Goal: Task Accomplishment & Management: Manage account settings

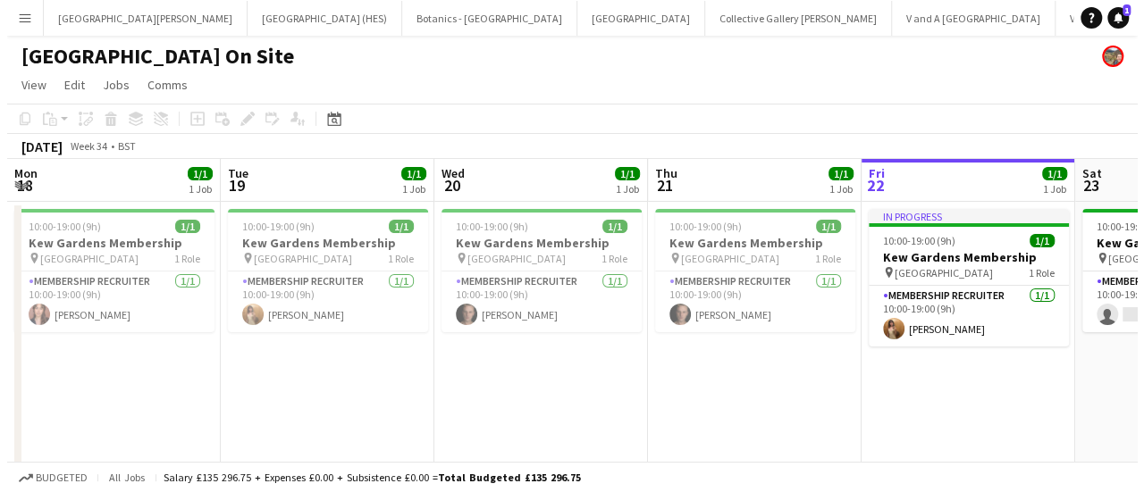
scroll to position [0, 416]
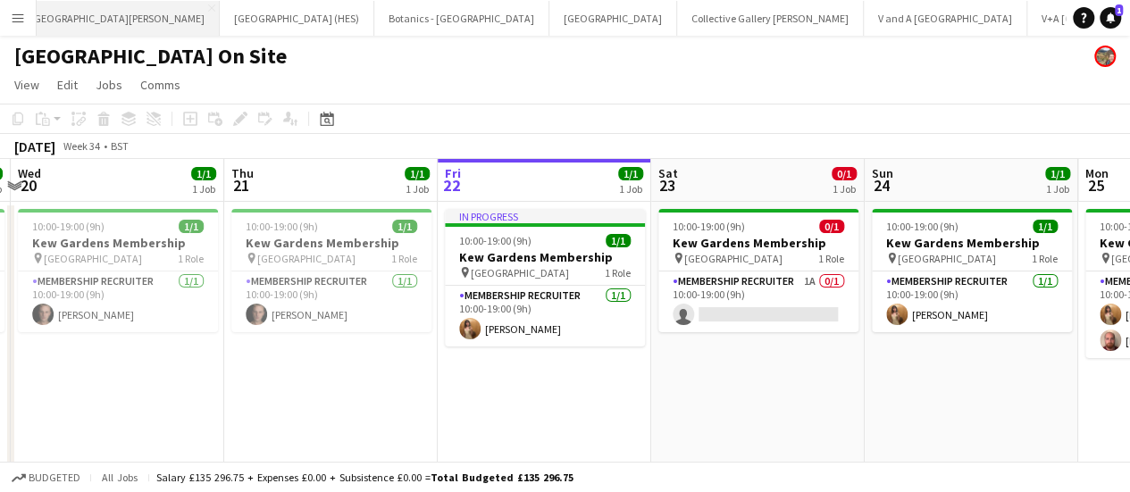
click at [104, 23] on button "[GEOGRAPHIC_DATA][PERSON_NAME] [GEOGRAPHIC_DATA] Close" at bounding box center [118, 18] width 204 height 35
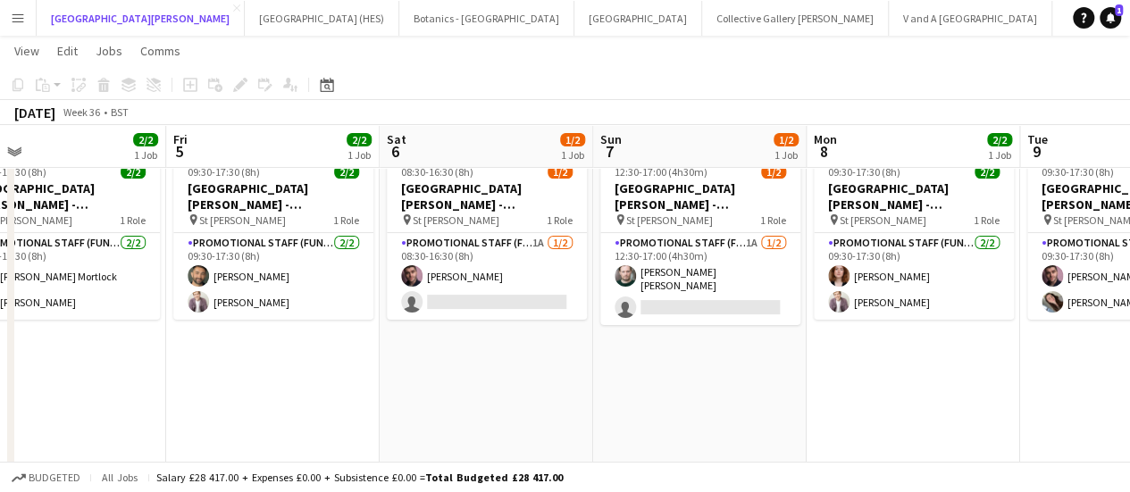
scroll to position [52, 0]
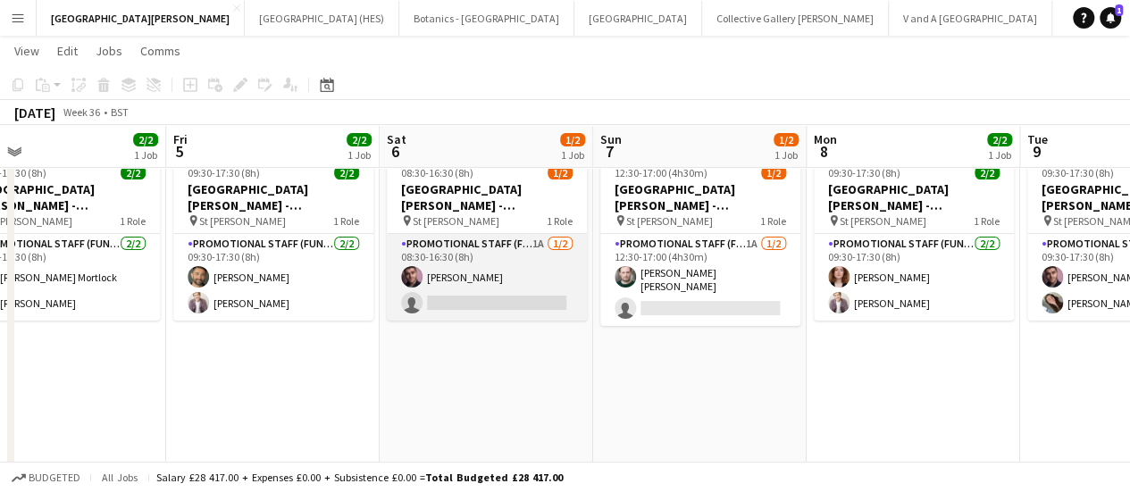
click at [506, 314] on app-card-role "Promotional Staff (Fundraiser) 1A [DATE] 08:30-16:30 (8h) [PERSON_NAME] single-…" at bounding box center [487, 277] width 200 height 87
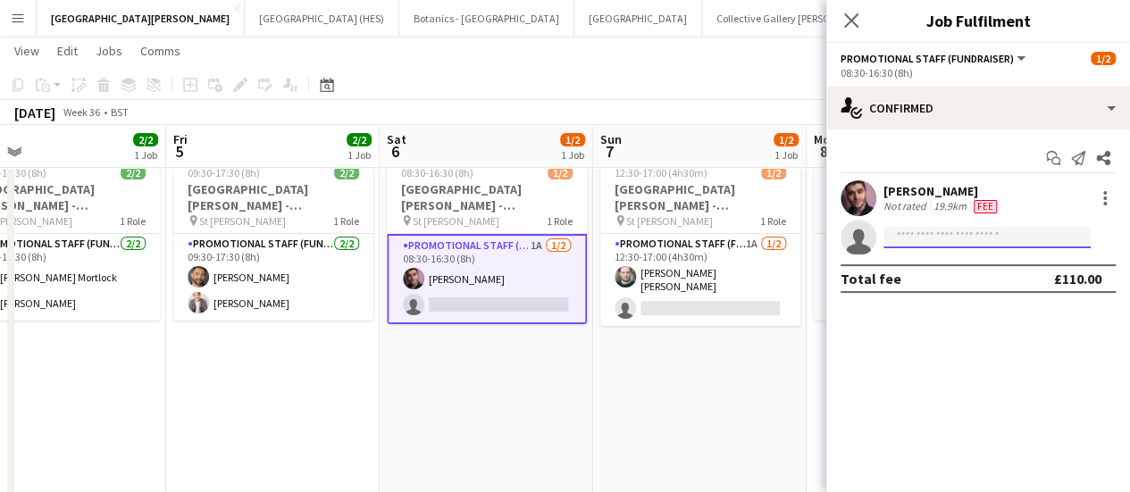
click at [908, 242] on input at bounding box center [987, 237] width 207 height 21
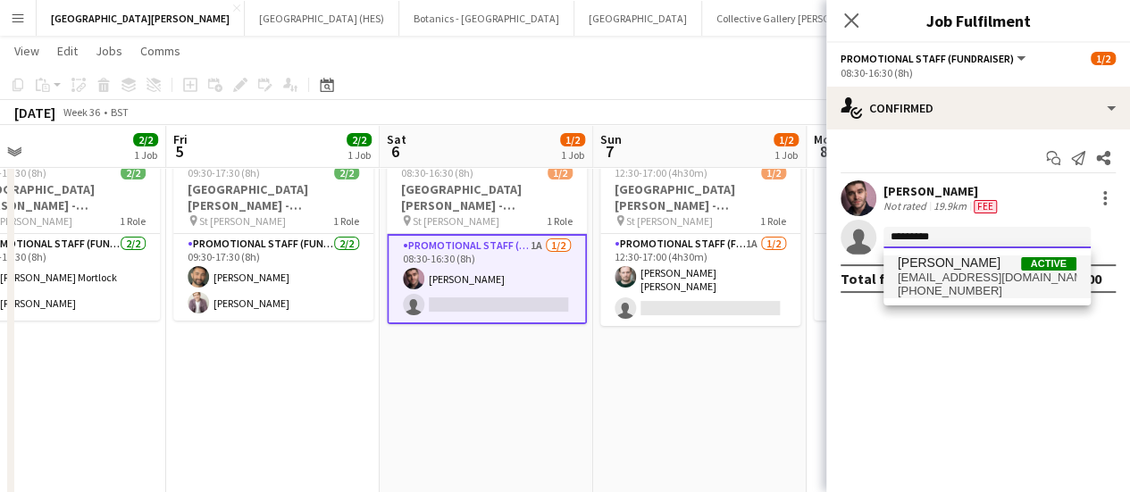
type input "*********"
click at [911, 280] on span "[EMAIL_ADDRESS][DOMAIN_NAME]" at bounding box center [987, 278] width 179 height 14
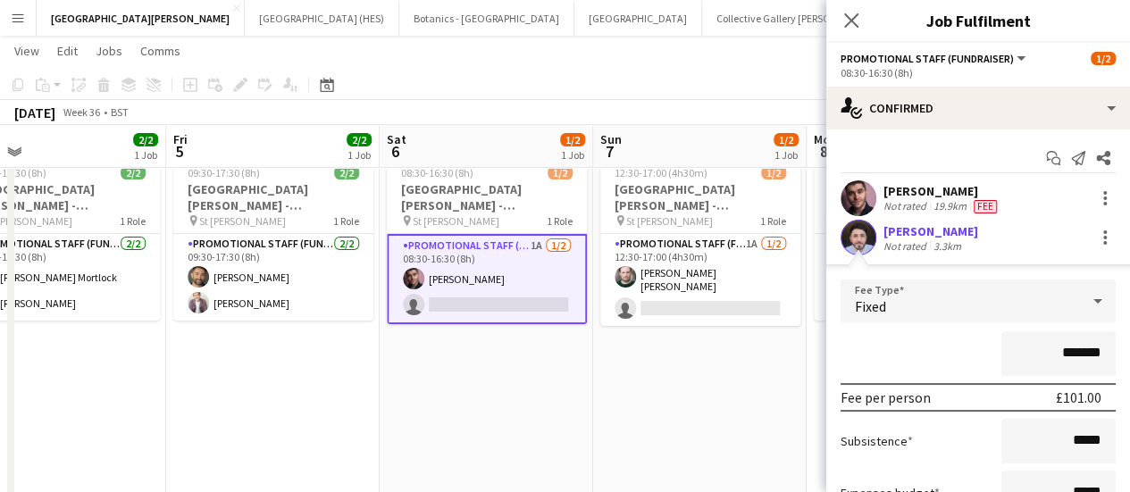
click at [1066, 357] on input "*******" at bounding box center [1059, 354] width 114 height 45
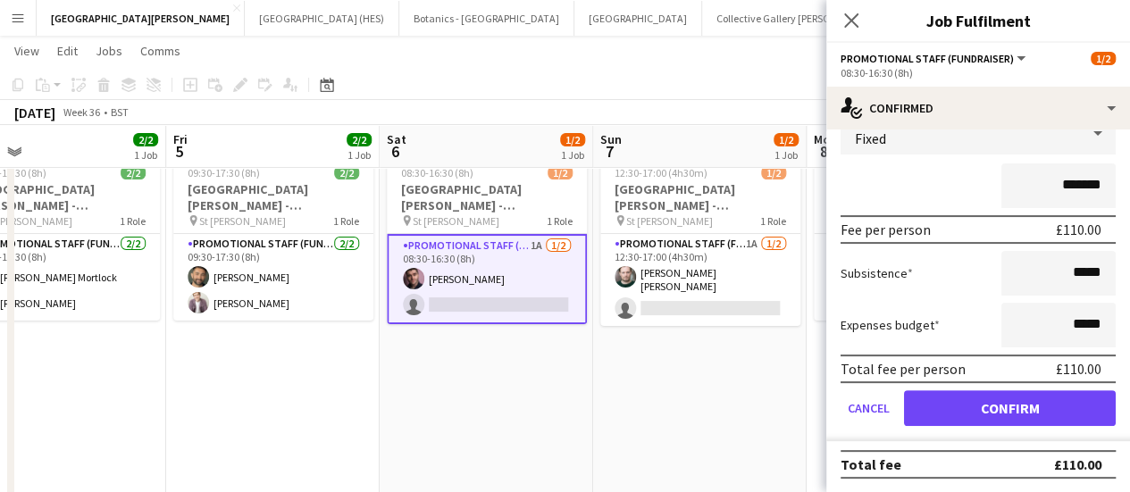
type input "*******"
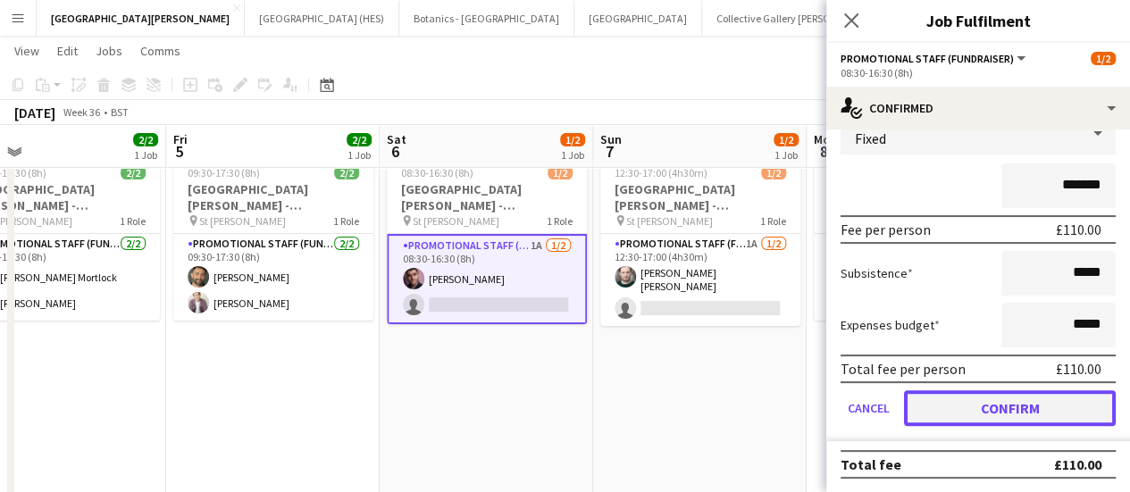
click at [1029, 409] on button "Confirm" at bounding box center [1010, 409] width 212 height 36
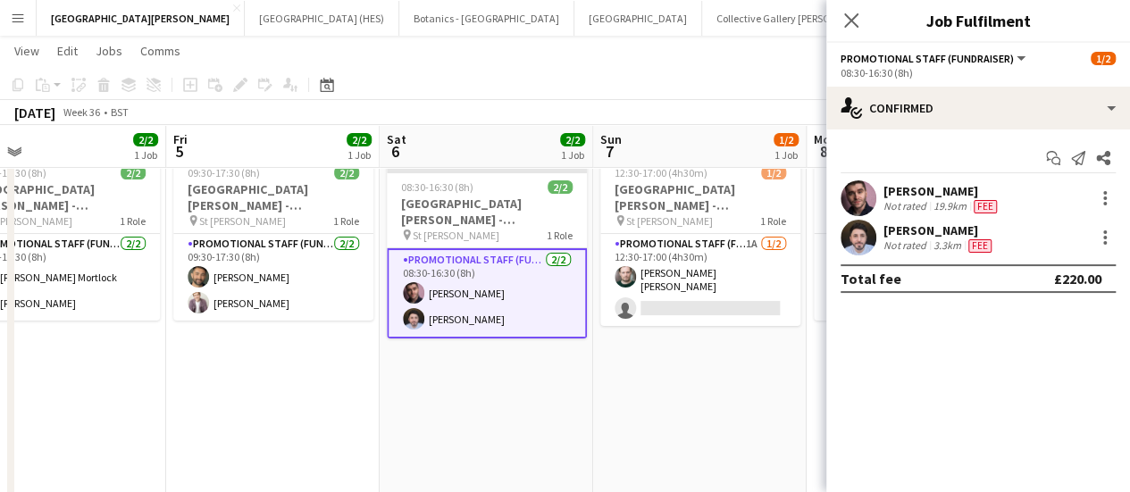
scroll to position [0, 0]
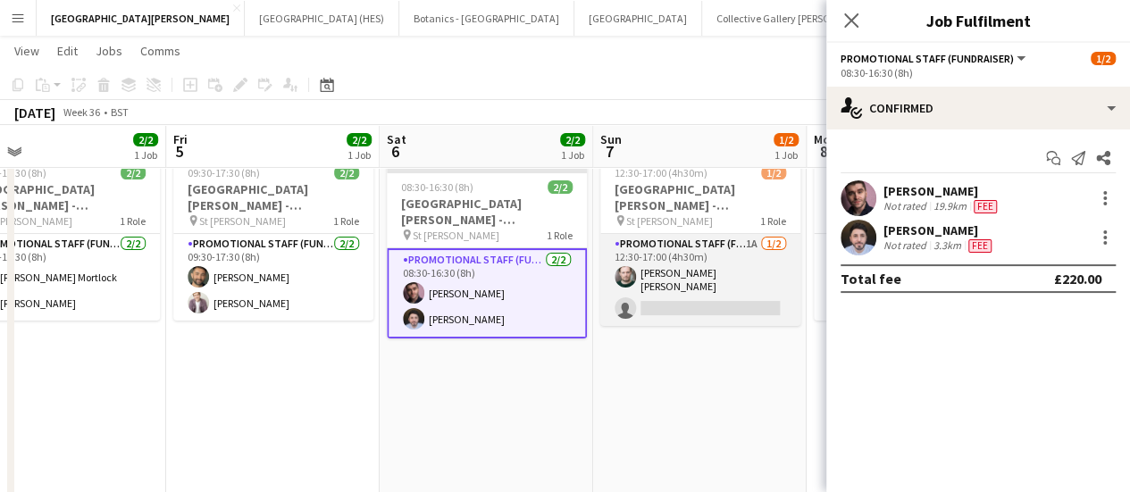
click at [757, 305] on app-card-role "Promotional Staff (Fundraiser) 1A [DATE] 12:30-17:00 (4h30m) [PERSON_NAME] [PER…" at bounding box center [701, 280] width 200 height 92
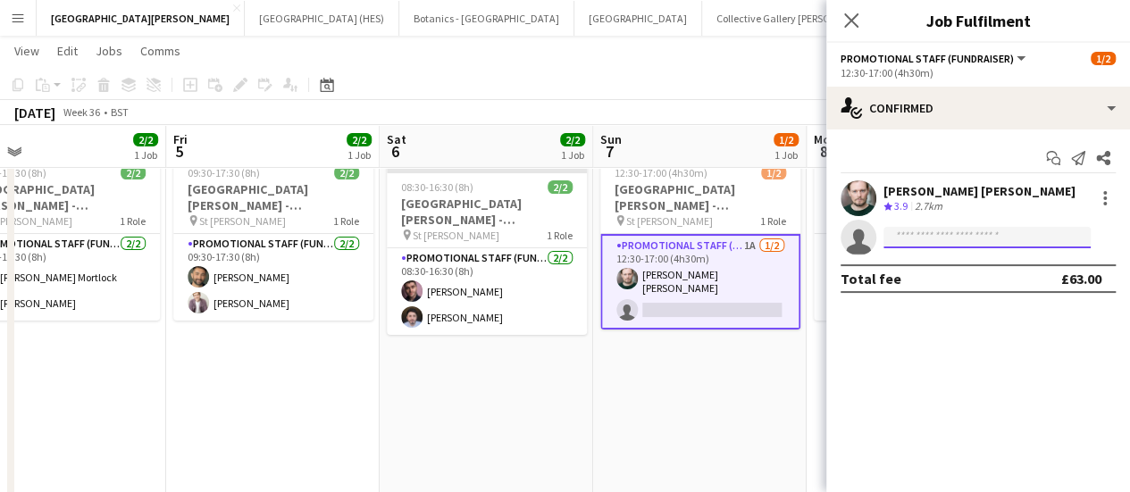
click at [942, 239] on input at bounding box center [987, 237] width 207 height 21
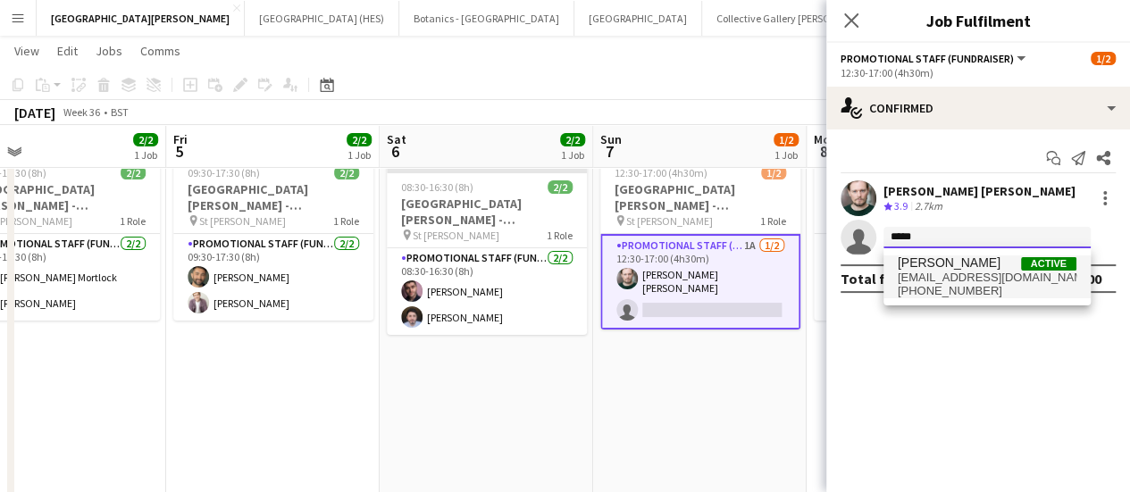
type input "****"
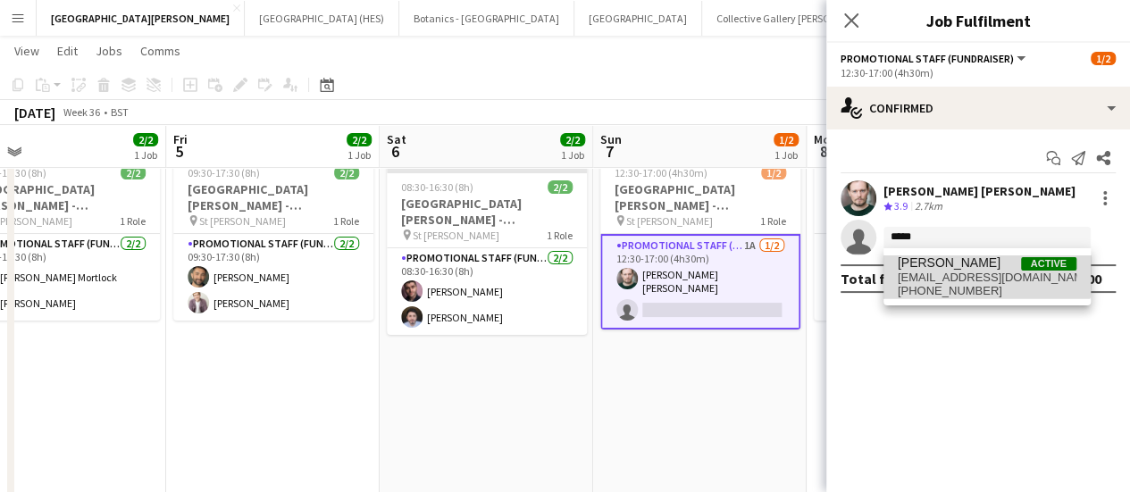
click at [947, 268] on span "[PERSON_NAME]" at bounding box center [949, 263] width 103 height 15
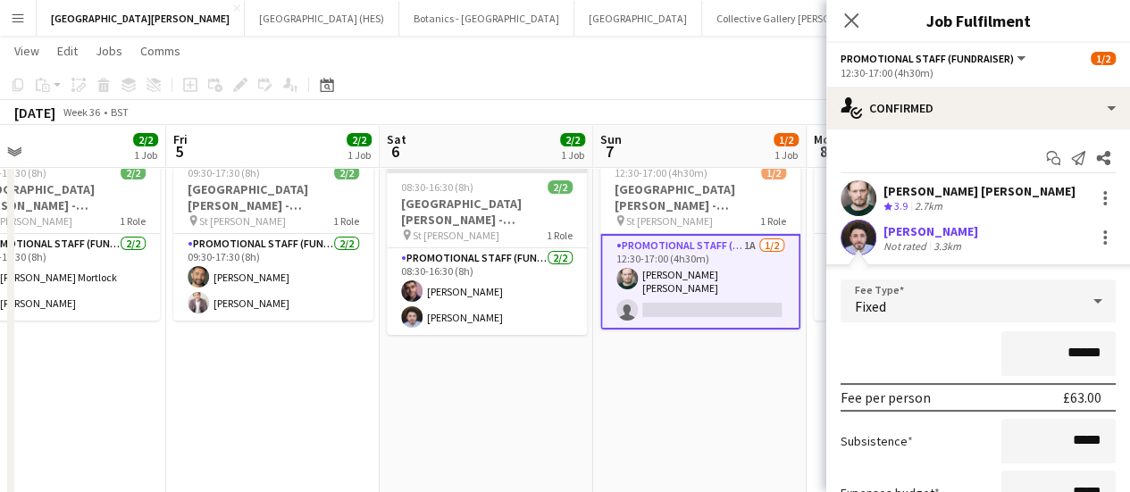
click at [726, 421] on app-date-cell "12:30-17:00 (4h30m) 1/2 [GEOGRAPHIC_DATA][PERSON_NAME] - Fundraising pin St [PE…" at bounding box center [700, 375] width 214 height 454
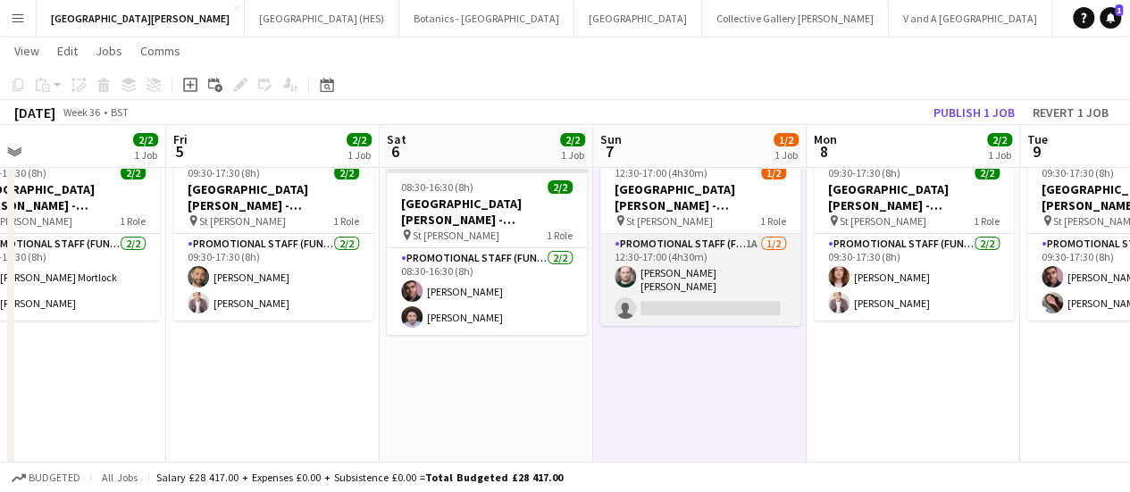
click at [694, 306] on app-card-role "Promotional Staff (Fundraiser) 1A [DATE] 12:30-17:00 (4h30m) [PERSON_NAME] [PER…" at bounding box center [701, 280] width 200 height 92
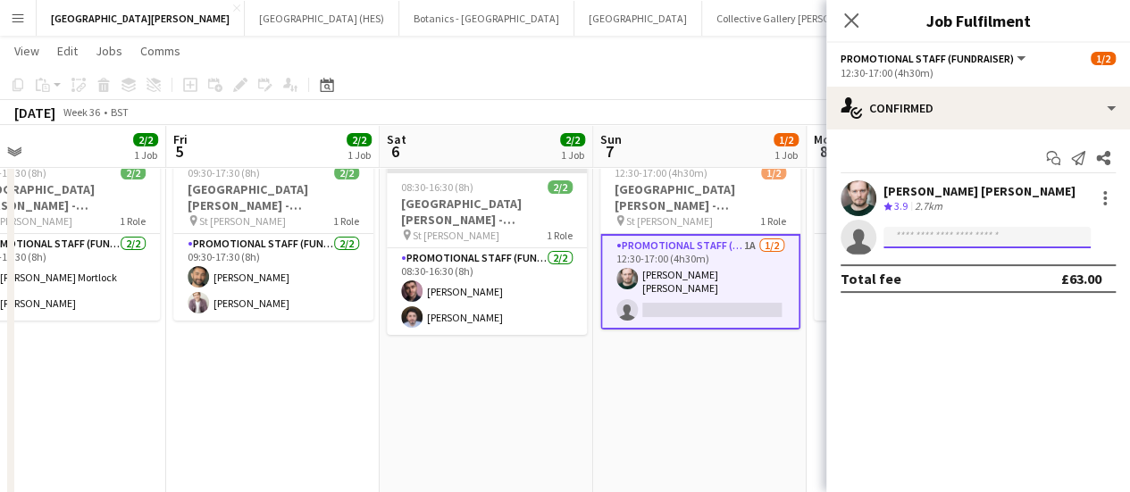
click at [976, 240] on input at bounding box center [987, 237] width 207 height 21
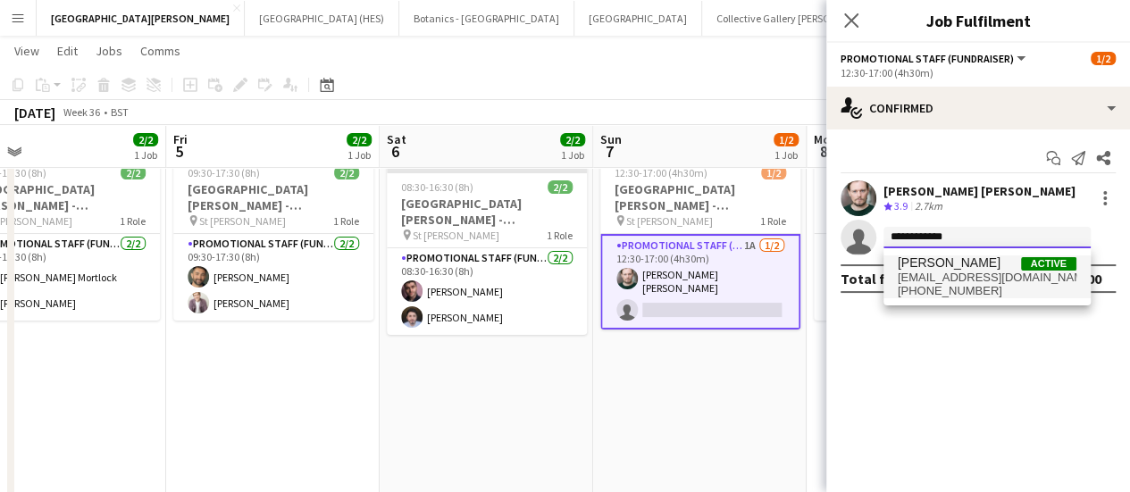
type input "**********"
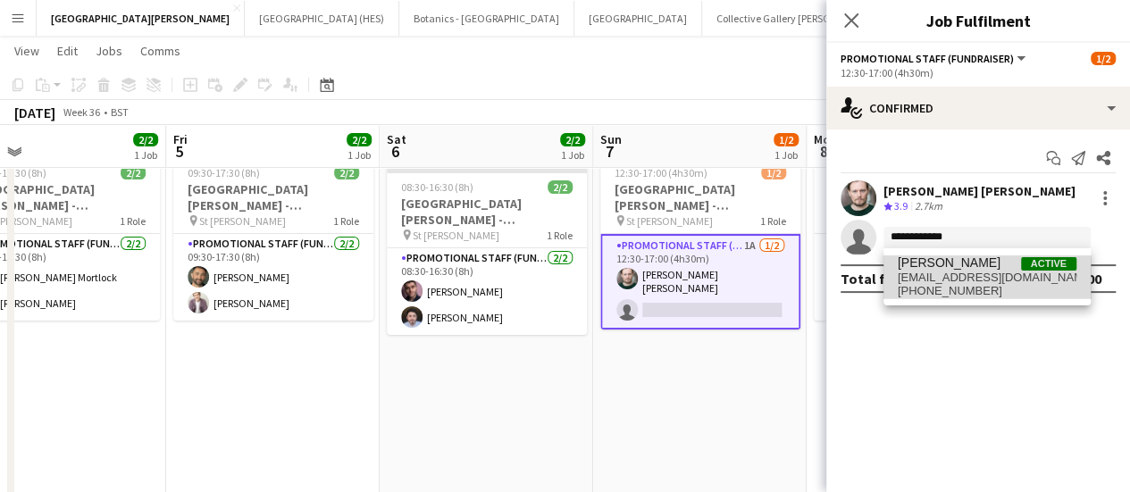
click at [988, 281] on span "[EMAIL_ADDRESS][DOMAIN_NAME]" at bounding box center [987, 278] width 179 height 14
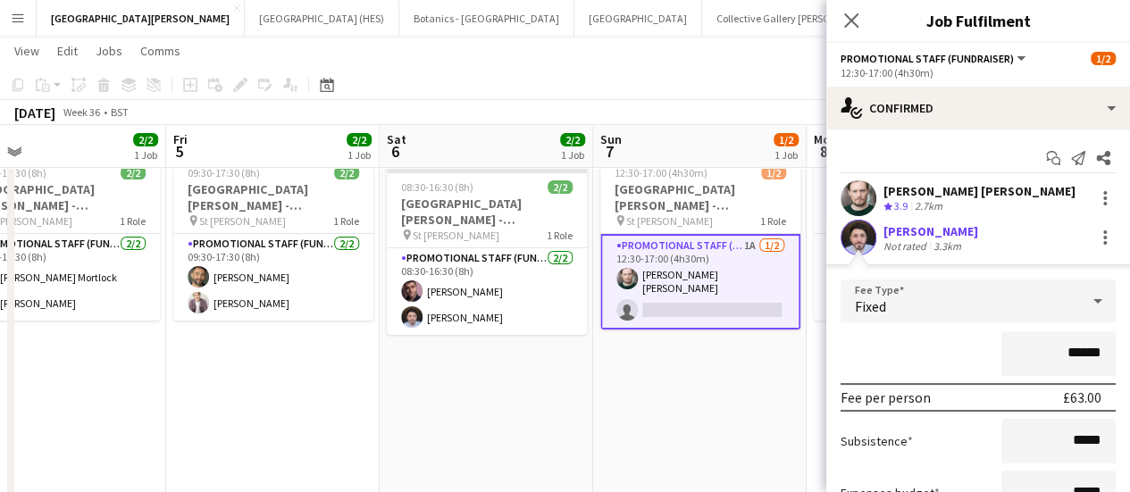
scroll to position [168, 0]
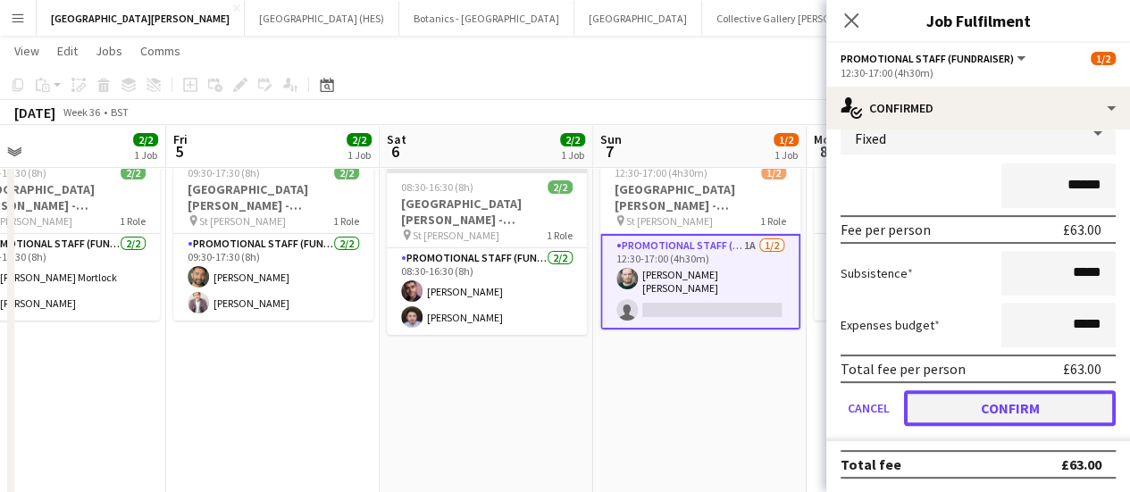
click at [970, 417] on button "Confirm" at bounding box center [1010, 409] width 212 height 36
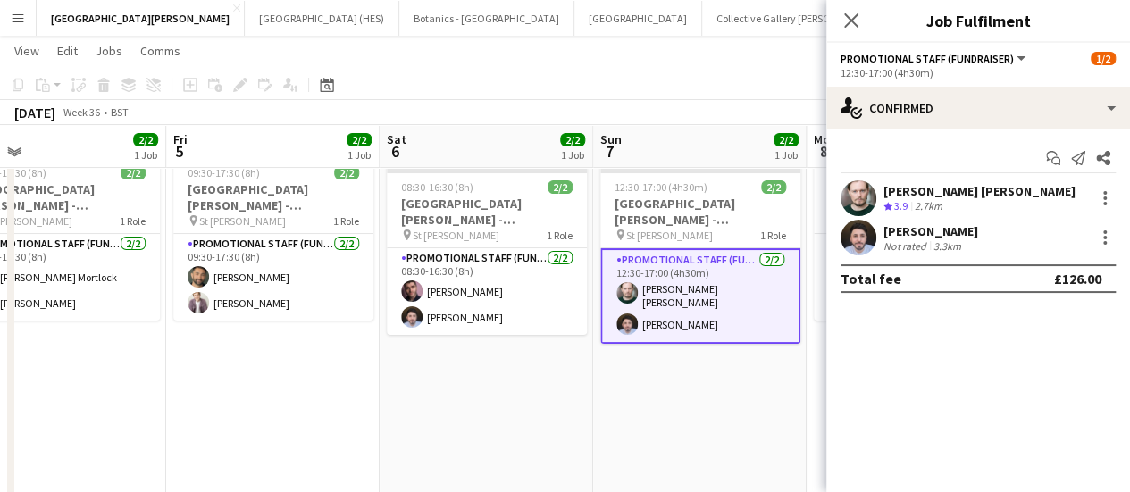
scroll to position [0, 0]
click at [674, 401] on app-date-cell "Updated 12:30-17:00 (4h30m) 2/2 [GEOGRAPHIC_DATA][PERSON_NAME] - Fundraising pi…" at bounding box center [700, 375] width 214 height 454
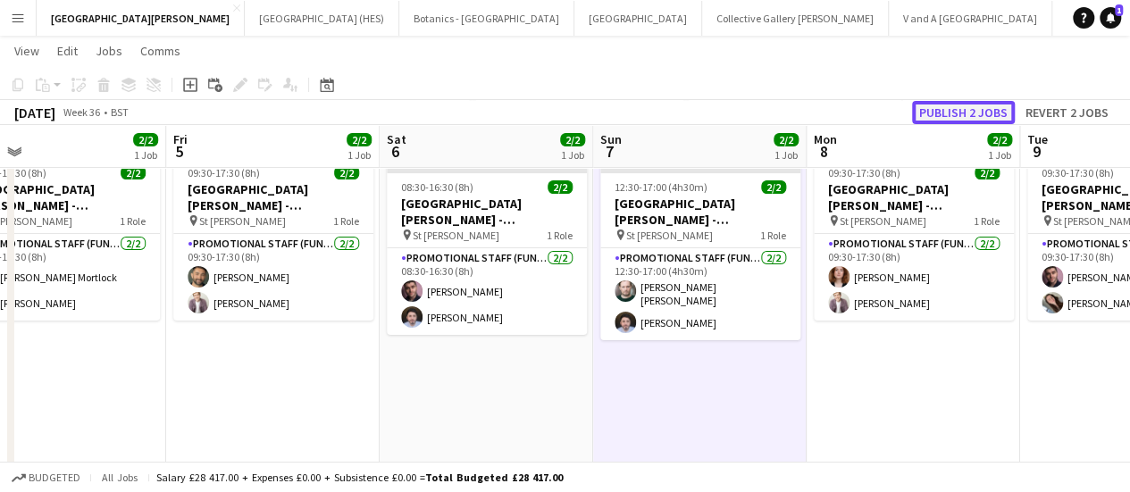
click at [983, 105] on button "Publish 2 jobs" at bounding box center [963, 112] width 103 height 23
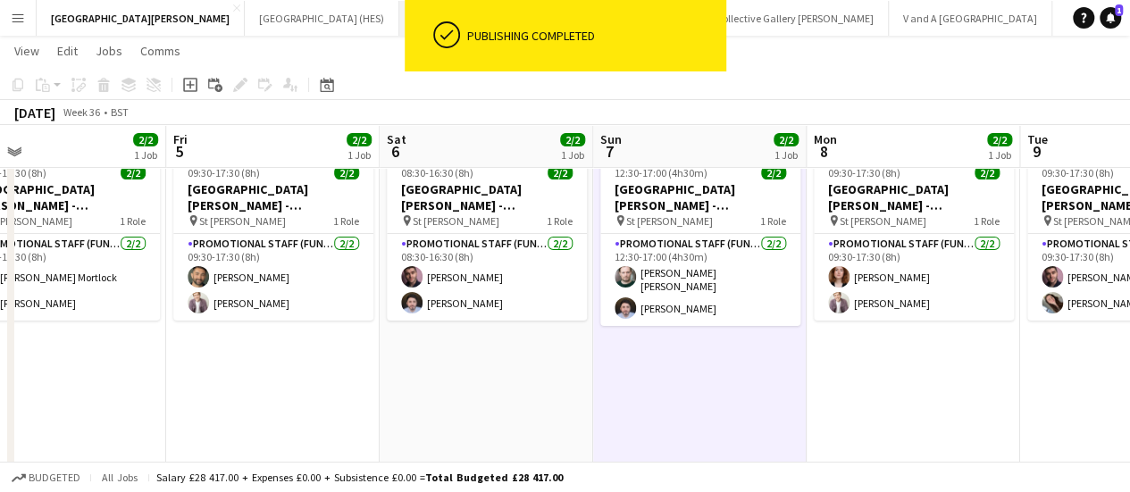
click at [399, 24] on button "Botanics - [GEOGRAPHIC_DATA] Close" at bounding box center [486, 18] width 175 height 35
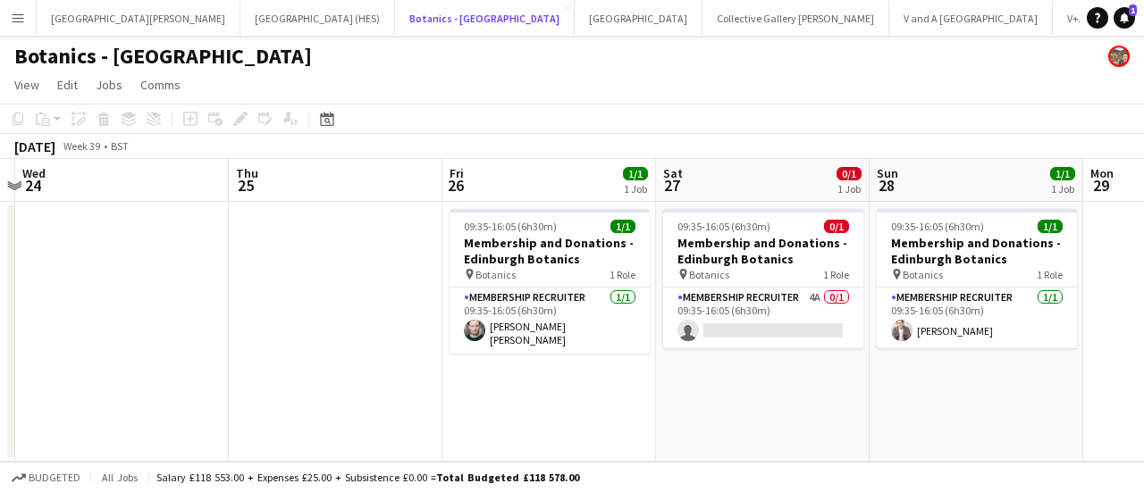
scroll to position [0, 856]
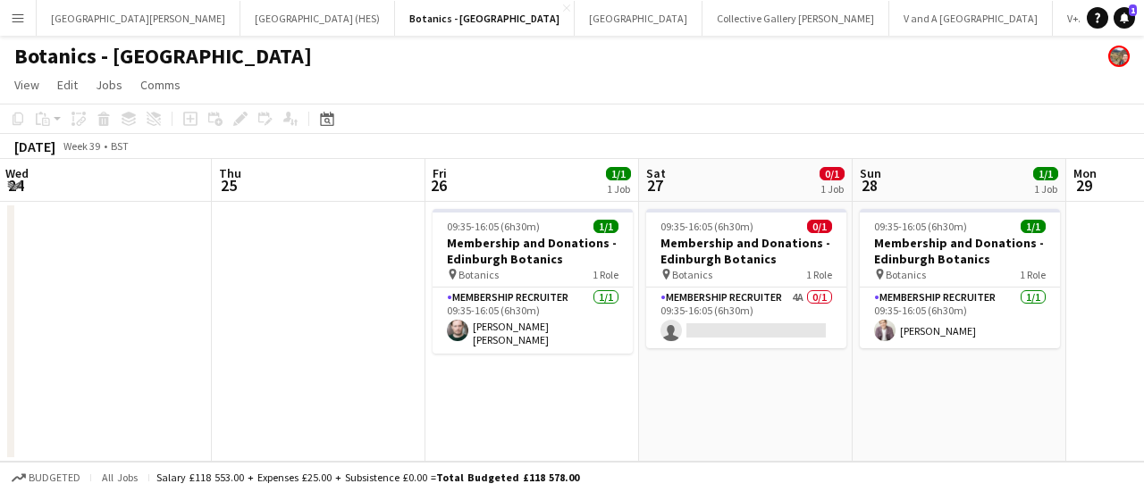
click at [745, 348] on app-date-cell "09:35-16:05 (6h30m) 0/1 Membership and Donations - Edinburgh Botanics pin Botan…" at bounding box center [746, 332] width 214 height 260
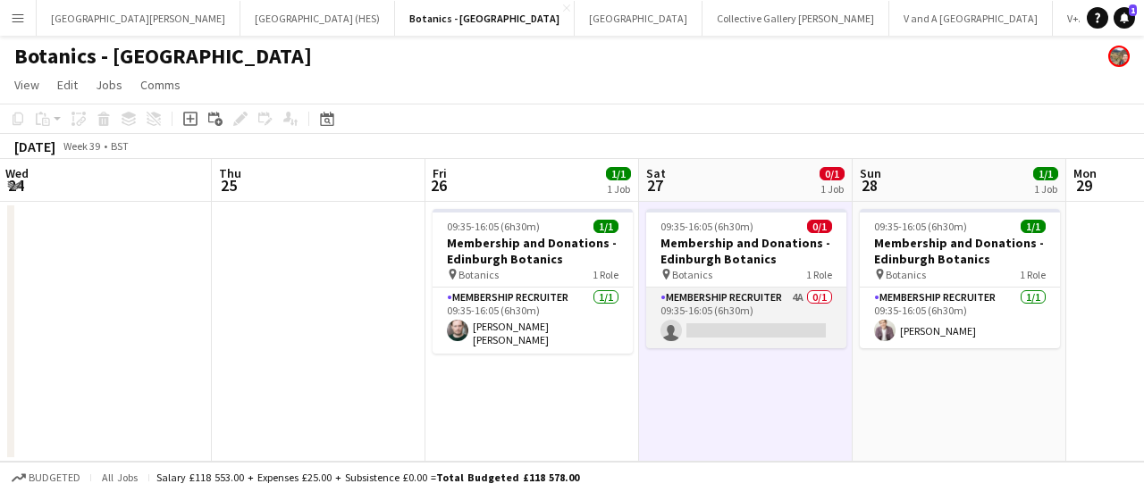
click at [743, 337] on app-card-role "Membership Recruiter 4A 0/1 09:35-16:05 (6h30m) single-neutral-actions" at bounding box center [746, 318] width 200 height 61
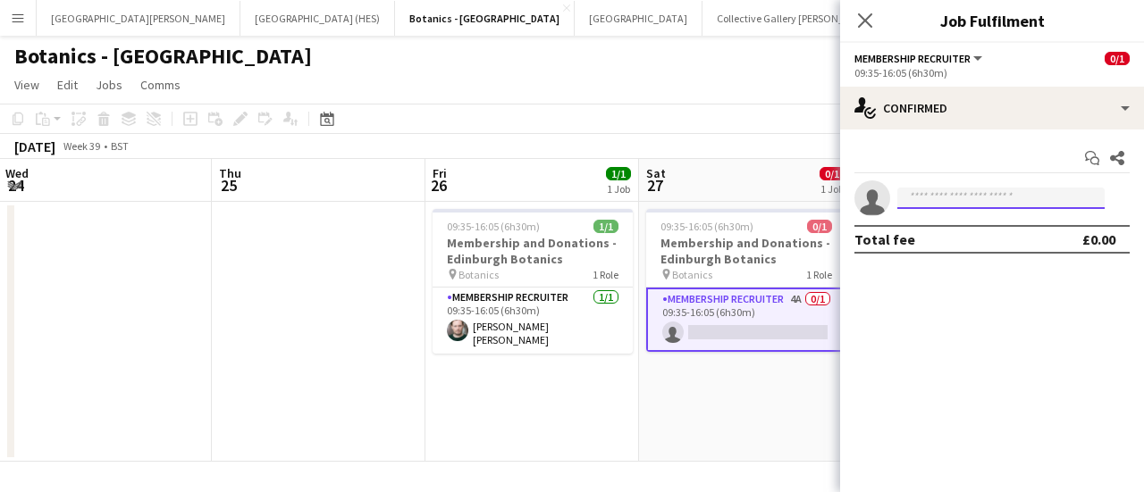
click at [915, 206] on input at bounding box center [1000, 198] width 207 height 21
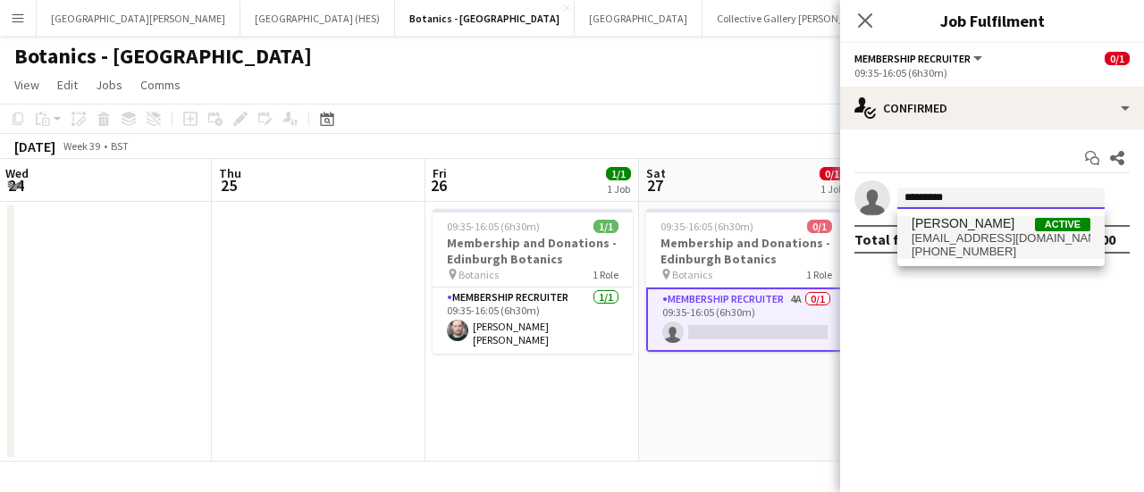
type input "*********"
click at [944, 248] on span "[PHONE_NUMBER]" at bounding box center [1000, 252] width 179 height 14
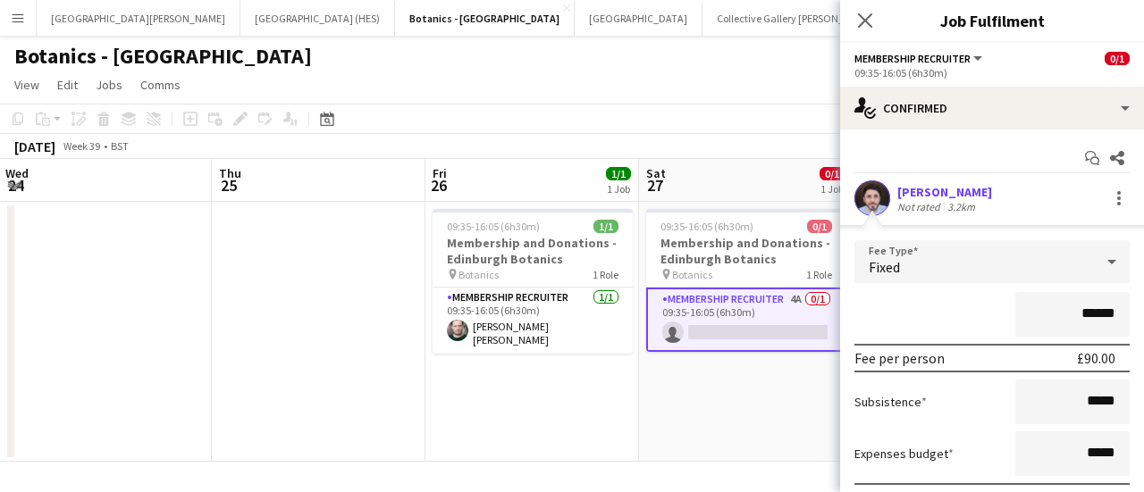
scroll to position [129, 0]
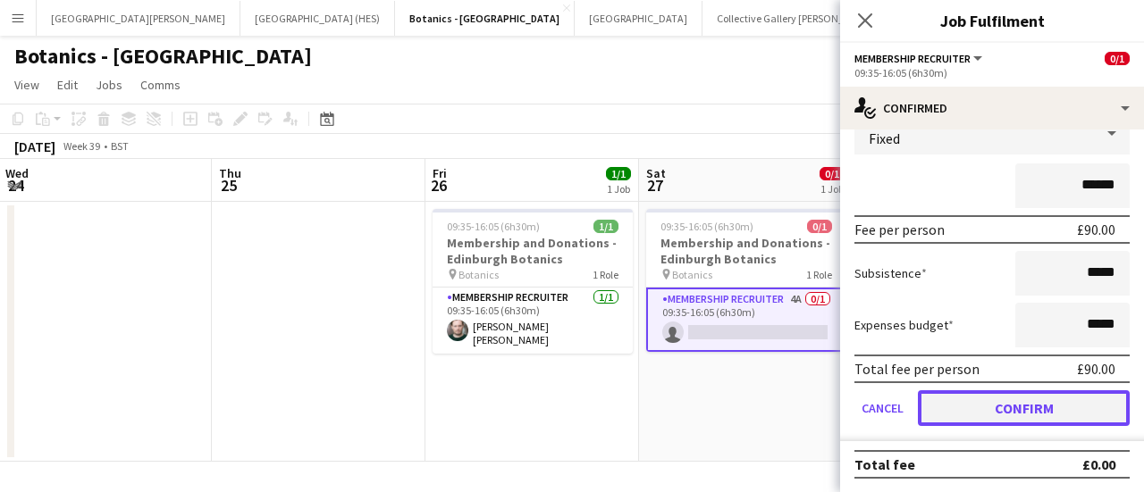
click at [982, 393] on button "Confirm" at bounding box center [1024, 409] width 212 height 36
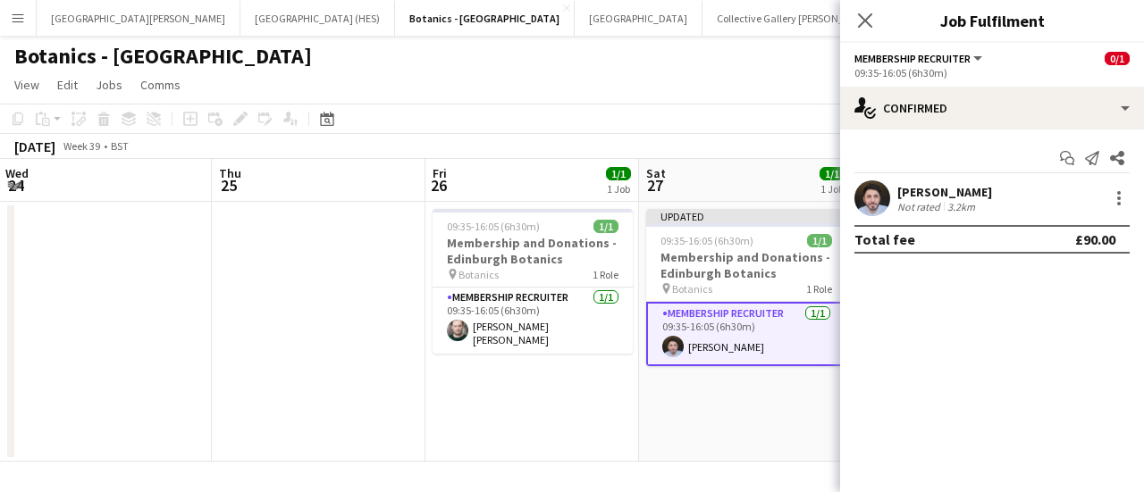
scroll to position [0, 0]
click at [666, 392] on app-date-cell "Updated 09:35-16:05 (6h30m) 1/1 Membership and Donations - Edinburgh Botanics p…" at bounding box center [746, 332] width 214 height 260
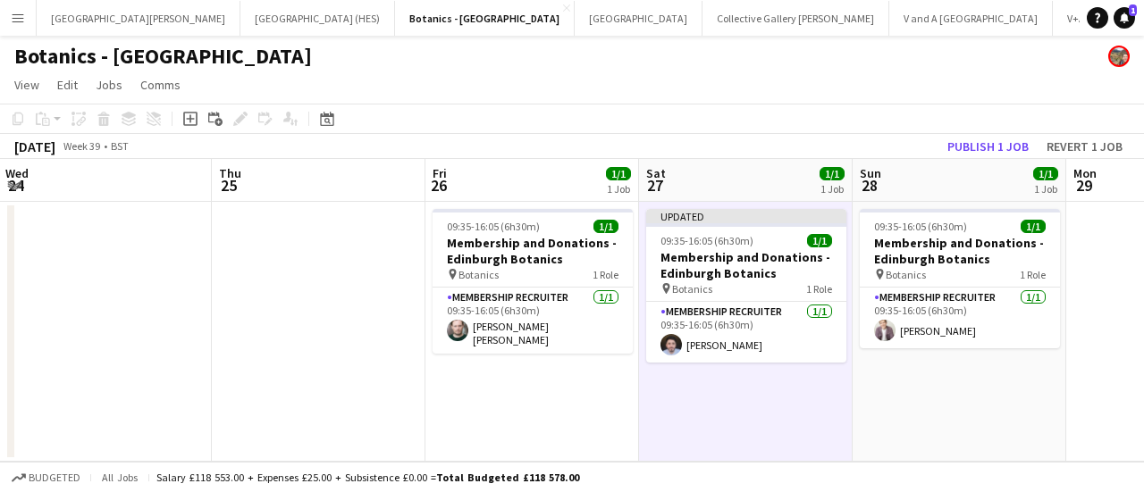
click at [819, 133] on app-toolbar "Copy Paste Paste Ctrl+V Paste with crew Ctrl+Shift+V Paste linked Job [GEOGRAPH…" at bounding box center [572, 119] width 1144 height 30
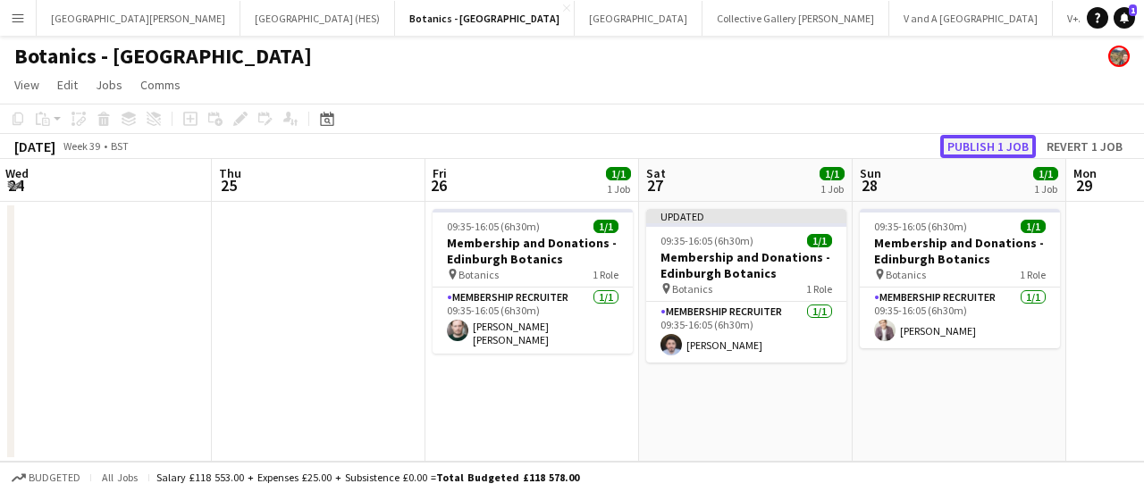
click at [959, 135] on button "Publish 1 job" at bounding box center [988, 146] width 96 height 23
